Goal: Check status: Check status

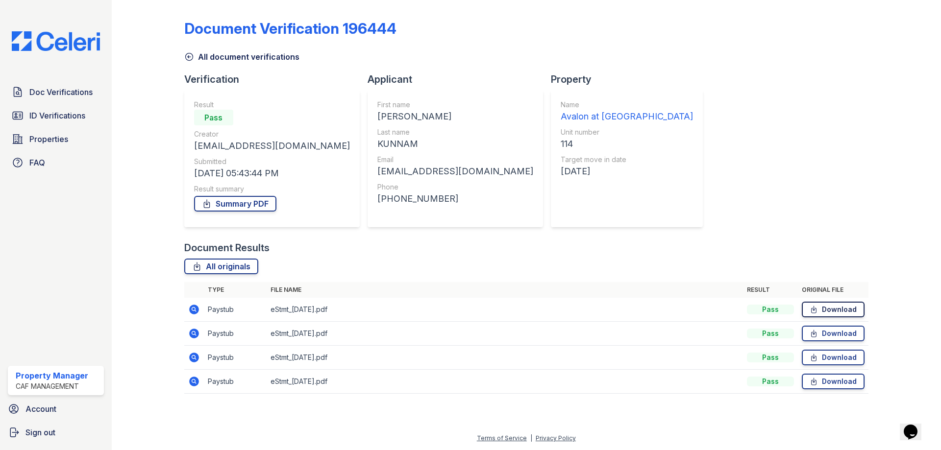
click at [814, 311] on icon at bounding box center [814, 310] width 8 height 10
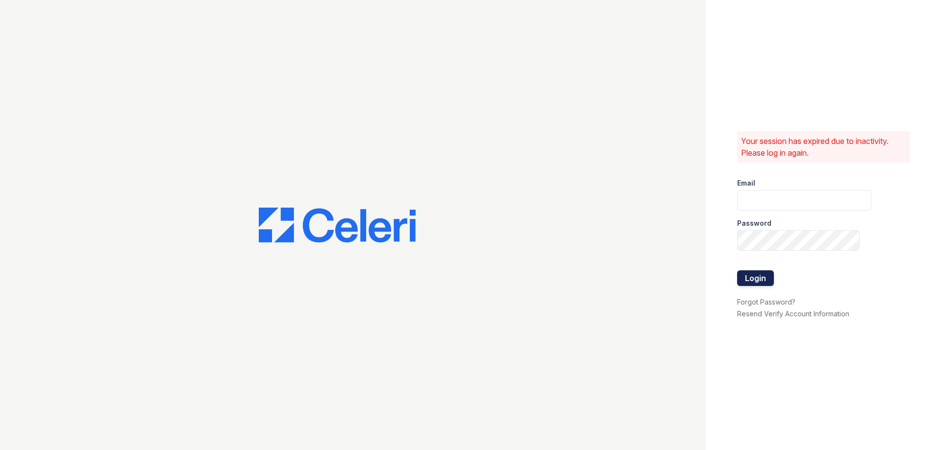
type input "avalon.pm@cafmanagement.com"
click at [743, 274] on button "Login" at bounding box center [755, 279] width 37 height 16
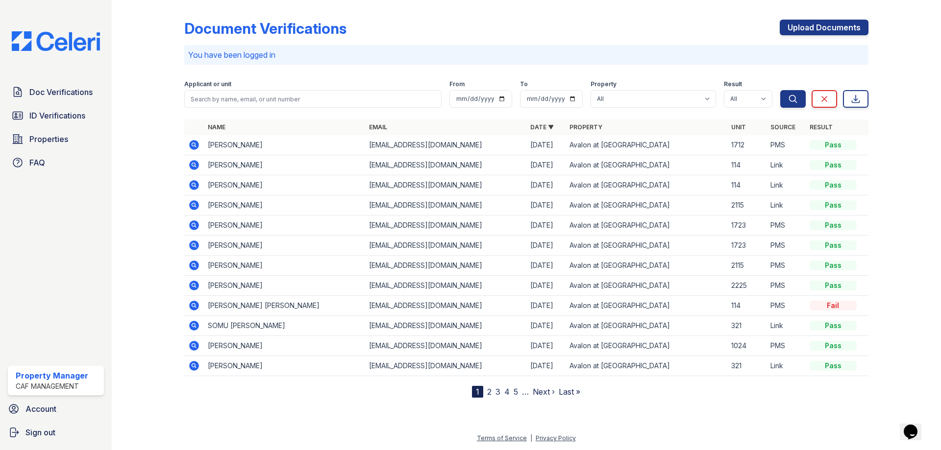
click at [195, 185] on icon at bounding box center [194, 185] width 12 height 12
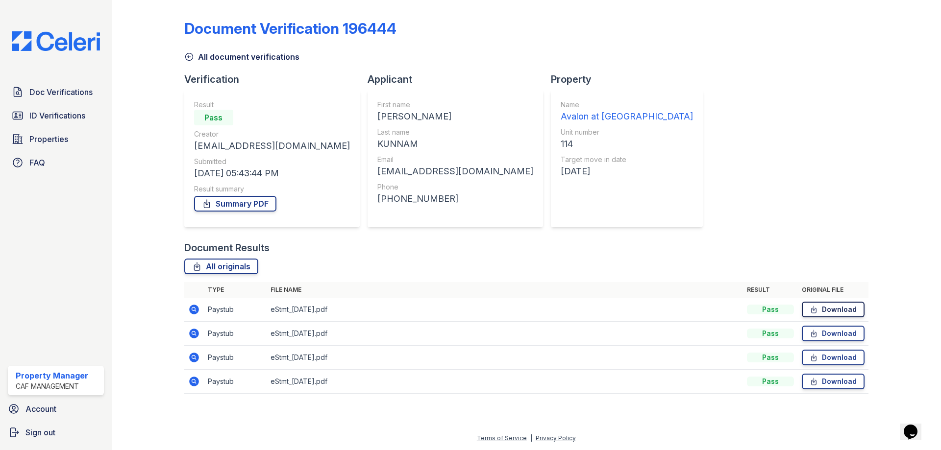
click at [816, 310] on icon at bounding box center [814, 310] width 8 height 10
click at [810, 332] on icon at bounding box center [814, 334] width 8 height 10
